Goal: Communication & Community: Answer question/provide support

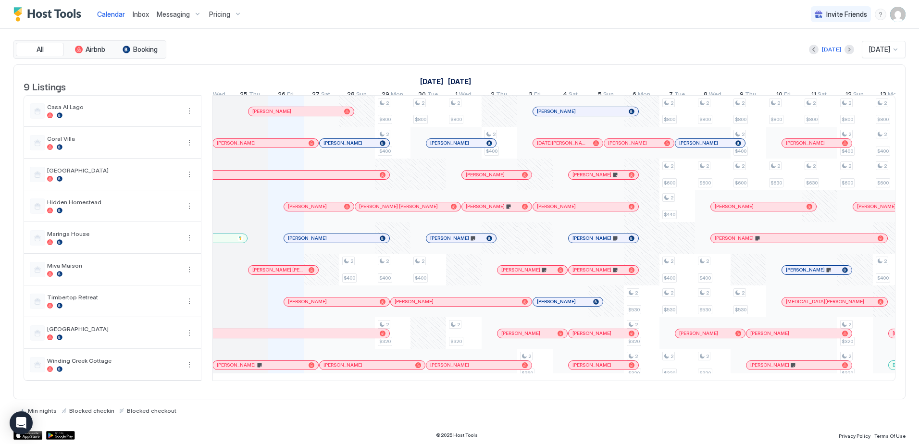
click at [134, 13] on span "Inbox" at bounding box center [141, 14] width 16 height 8
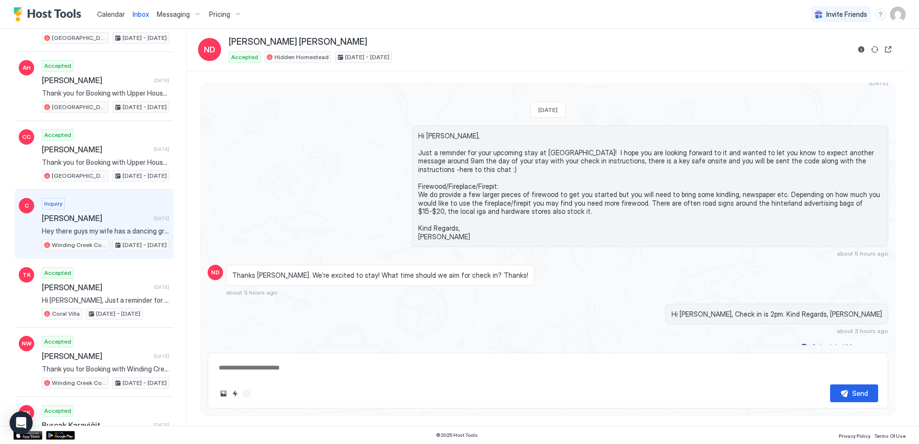
click at [99, 209] on div "Inquiry [PERSON_NAME] [DATE] Hey there guys my wife has a dancing group call sa…" at bounding box center [105, 224] width 127 height 53
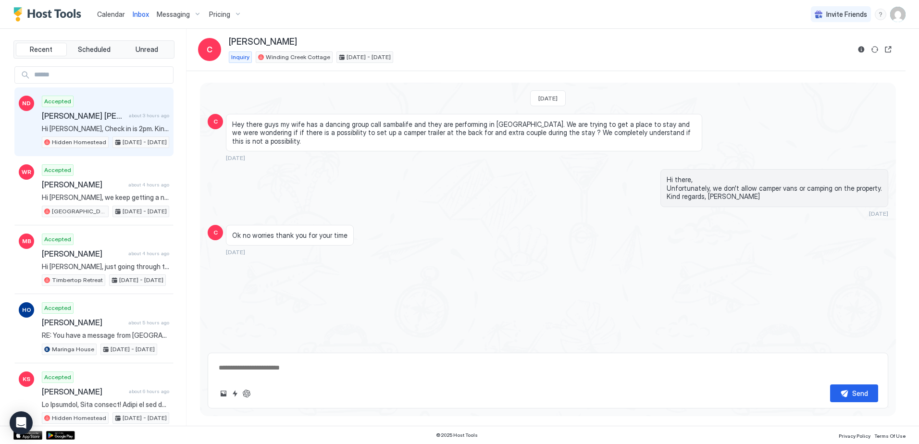
click at [86, 94] on div "ND Accepted [PERSON_NAME] [PERSON_NAME] about 3 hours ago Hi [PERSON_NAME], Che…" at bounding box center [93, 121] width 159 height 69
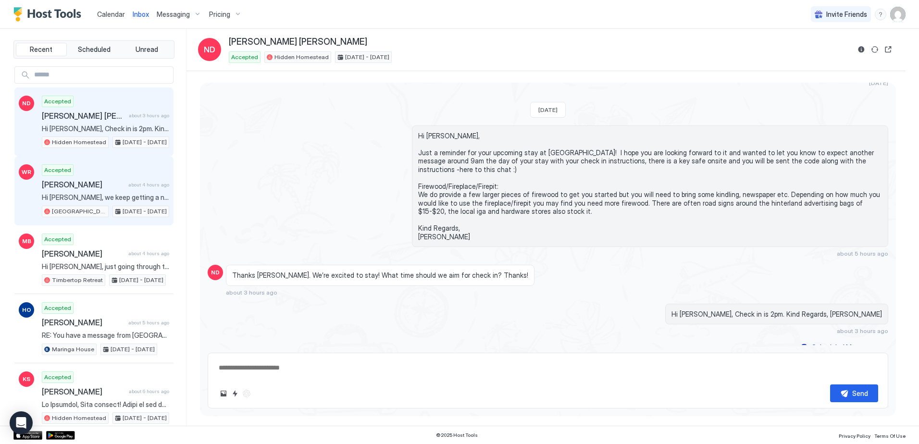
click at [90, 173] on div "Accepted [PERSON_NAME] about 4 hours ago Hi [PERSON_NAME], we keep getting a no…" at bounding box center [105, 190] width 127 height 53
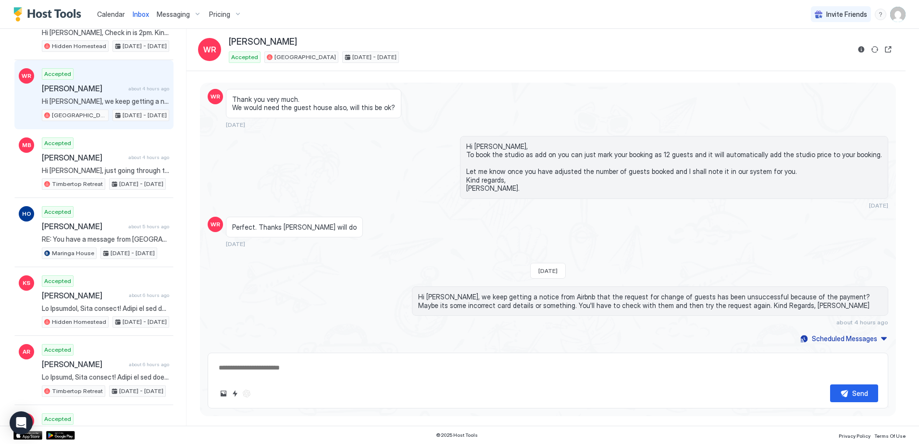
click at [104, 15] on span "Calendar" at bounding box center [111, 14] width 28 height 8
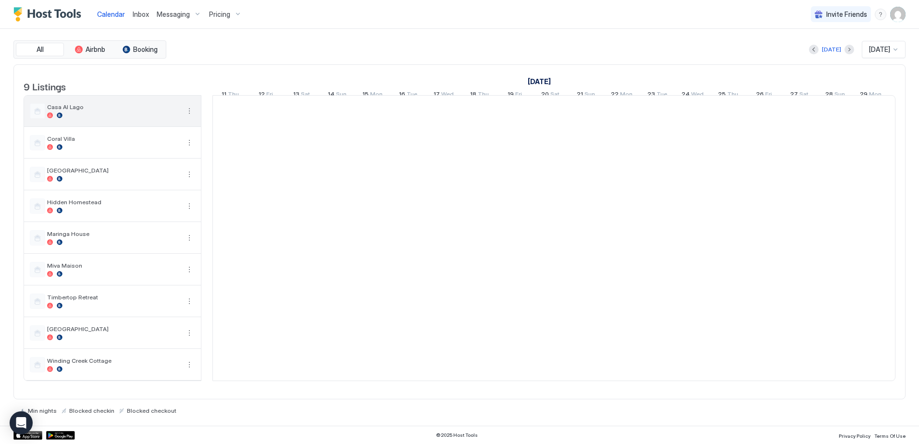
scroll to position [0, 534]
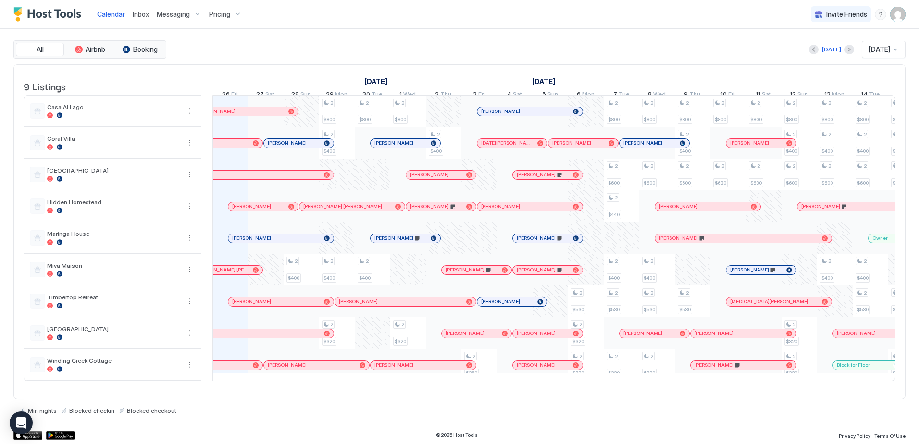
click at [437, 381] on div at bounding box center [553, 381] width 683 height 0
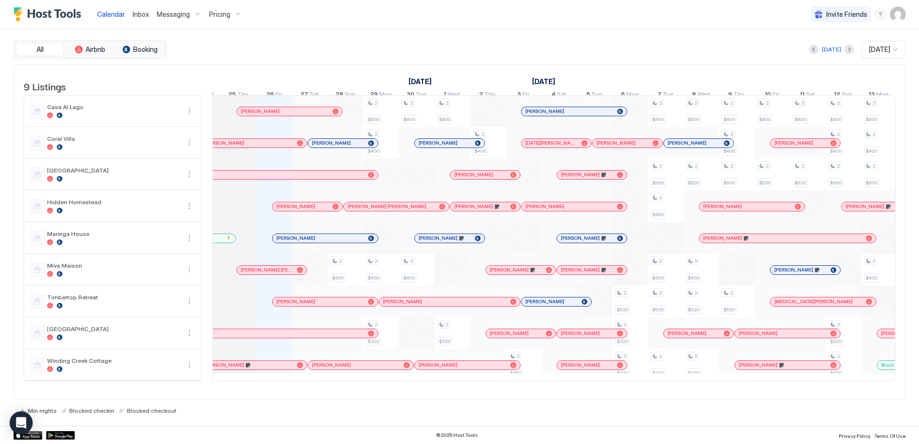
scroll to position [0, 494]
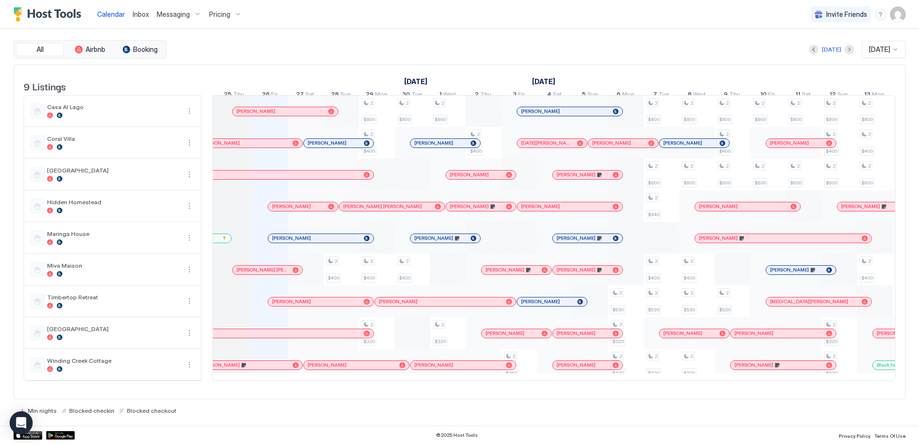
click at [145, 16] on span "Inbox" at bounding box center [141, 14] width 16 height 8
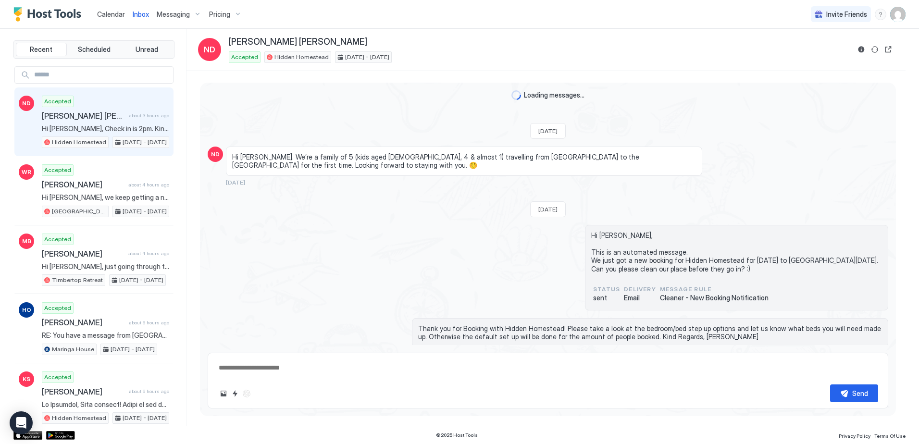
scroll to position [559, 0]
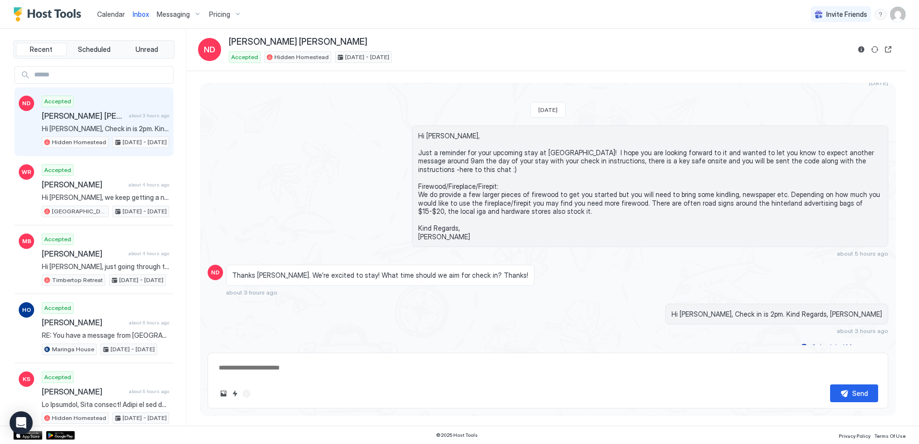
click at [365, 376] on textarea at bounding box center [548, 368] width 660 height 18
click at [254, 371] on textarea at bounding box center [548, 368] width 660 height 18
click at [107, 14] on span "Calendar" at bounding box center [111, 14] width 28 height 8
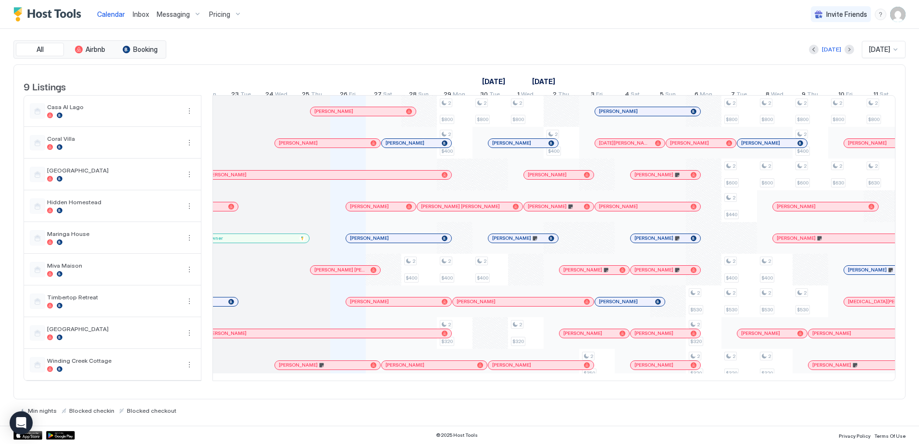
scroll to position [0, 439]
